Goal: Check status: Check status

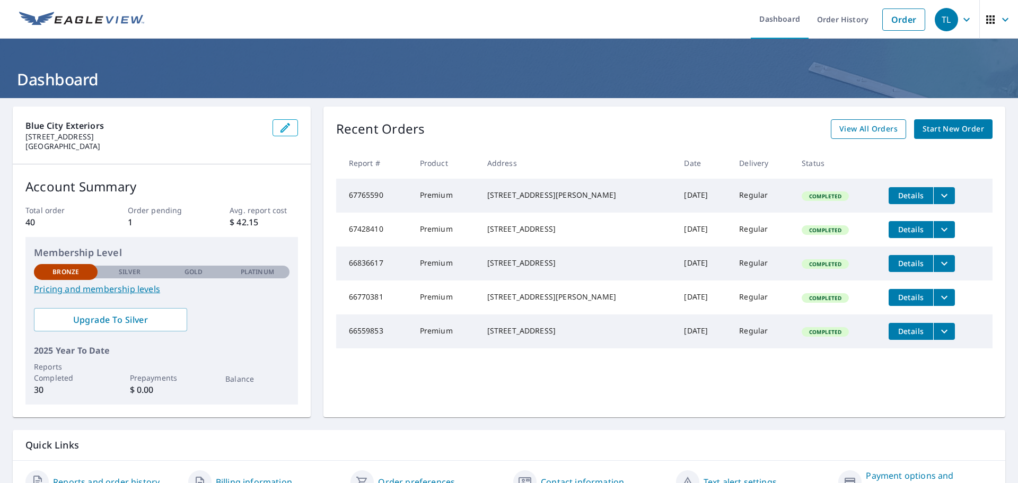
click at [851, 124] on span "View All Orders" at bounding box center [868, 128] width 58 height 13
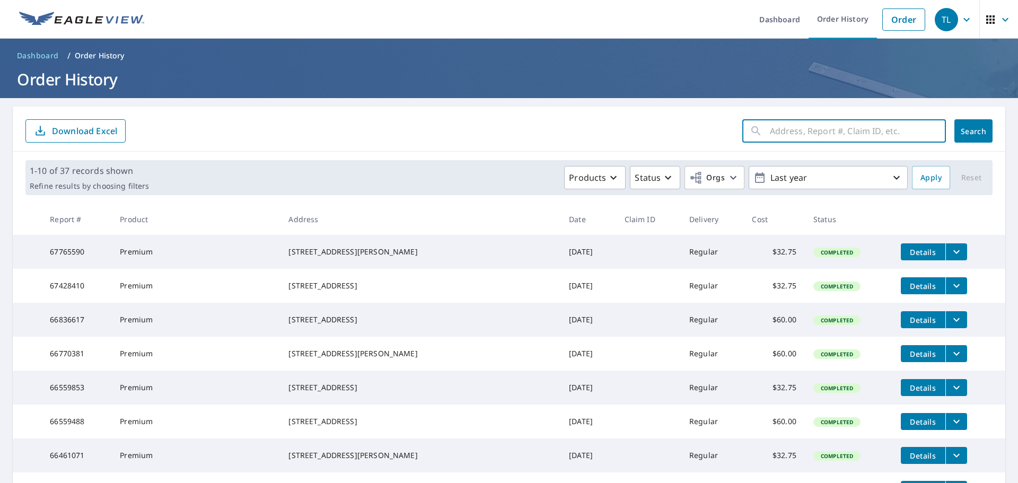
click at [794, 132] on input "text" at bounding box center [858, 131] width 176 height 30
type input "4916 Windemere"
click button "Search" at bounding box center [973, 130] width 38 height 23
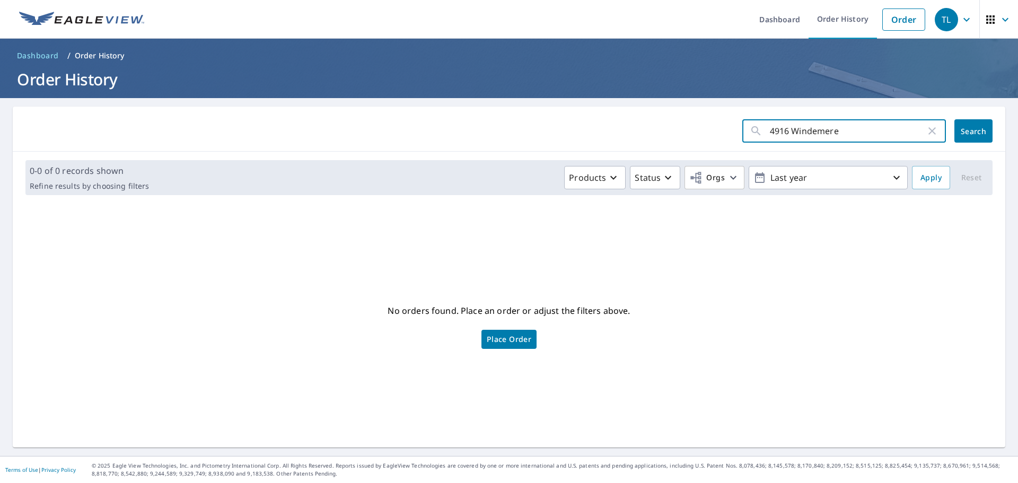
click at [781, 131] on input "4916 Windemere" at bounding box center [848, 131] width 156 height 30
type input "[PERSON_NAME]"
click button "Search" at bounding box center [973, 130] width 38 height 23
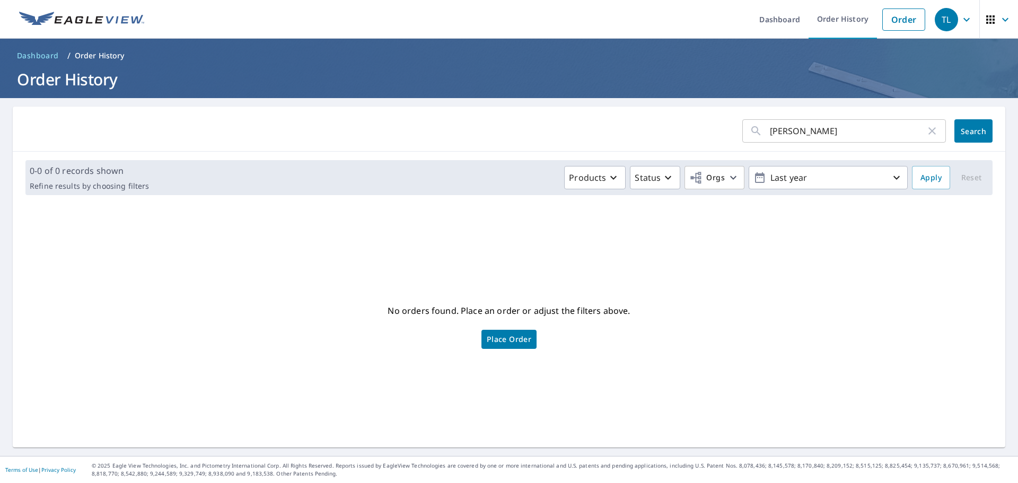
click at [784, 130] on input "[PERSON_NAME]" at bounding box center [848, 131] width 156 height 30
click at [969, 134] on span "Search" at bounding box center [973, 131] width 21 height 10
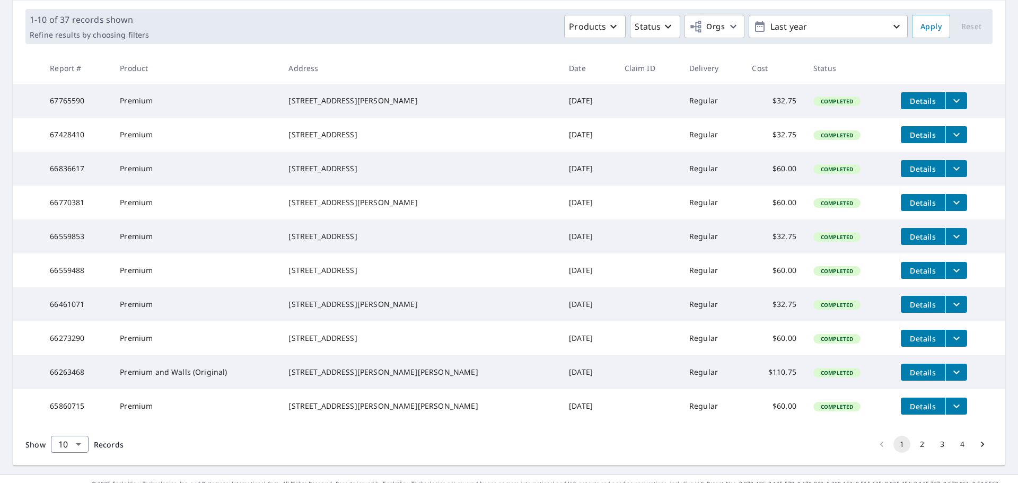
scroll to position [212, 0]
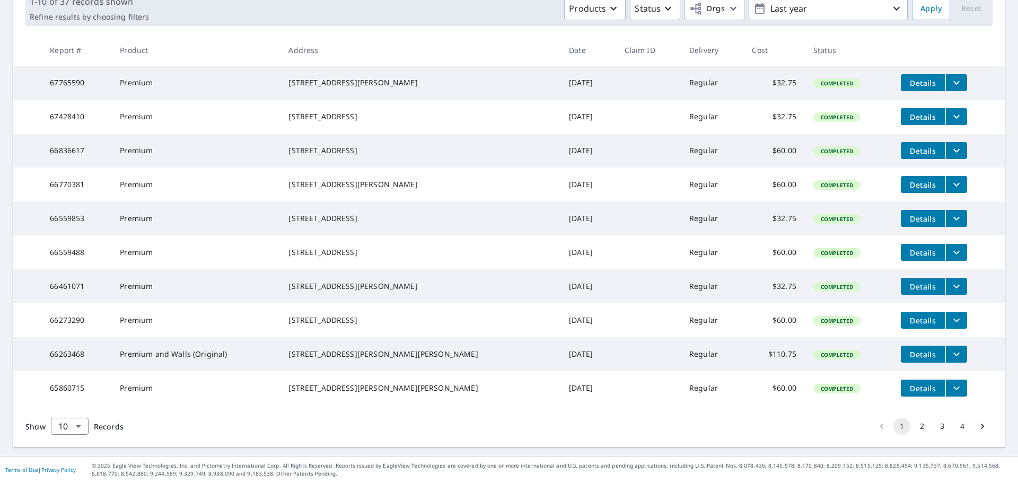
click at [913, 428] on button "2" at bounding box center [921, 426] width 17 height 17
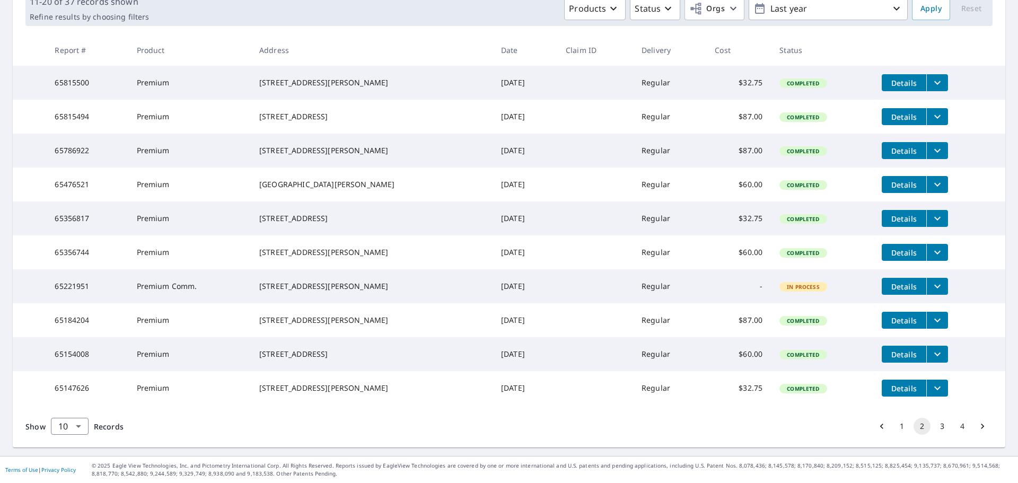
scroll to position [212, 0]
click at [934, 427] on button "3" at bounding box center [942, 426] width 17 height 17
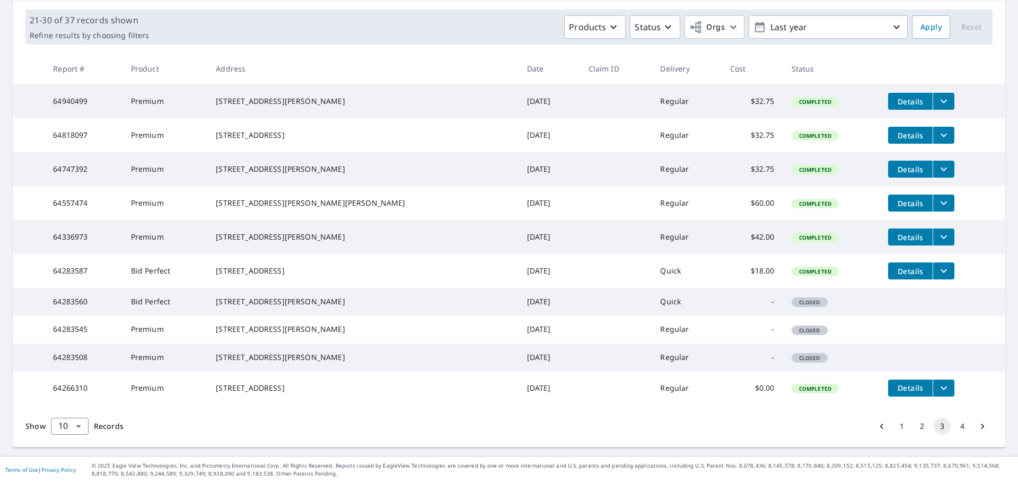
scroll to position [212, 0]
